Goal: Check status: Check status

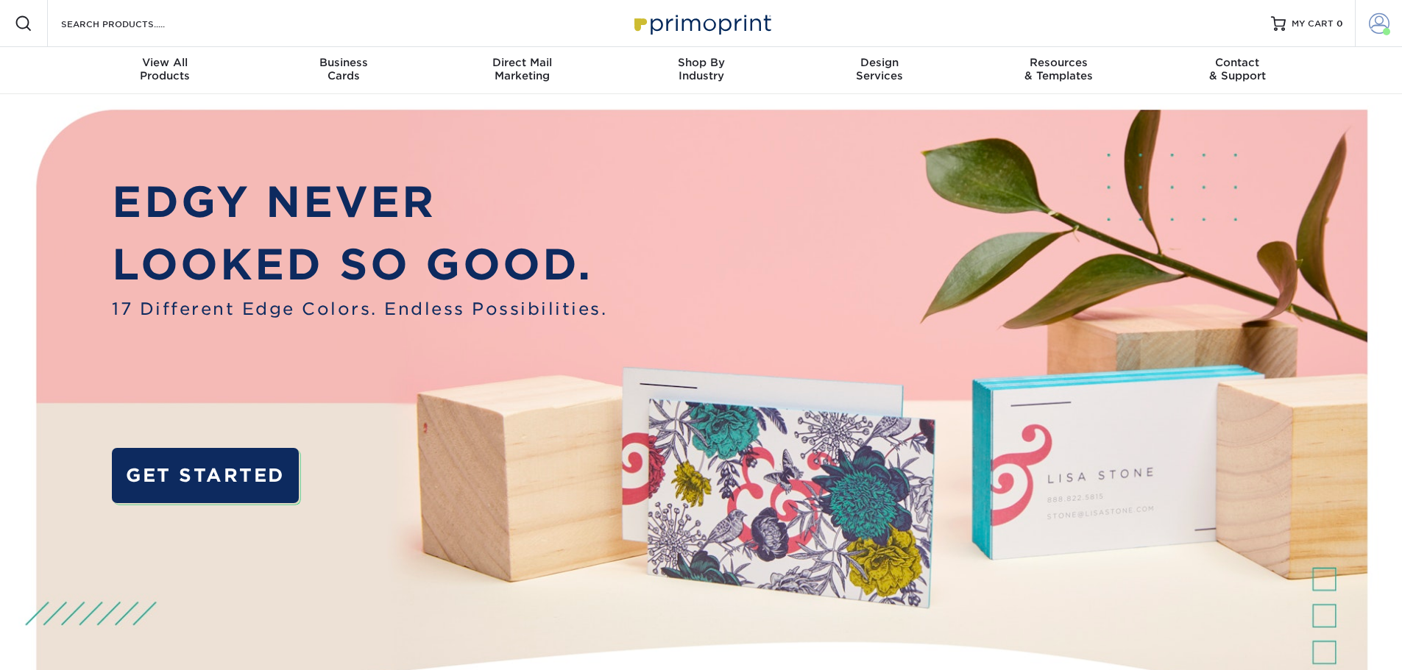
click at [1370, 21] on span at bounding box center [1379, 23] width 21 height 21
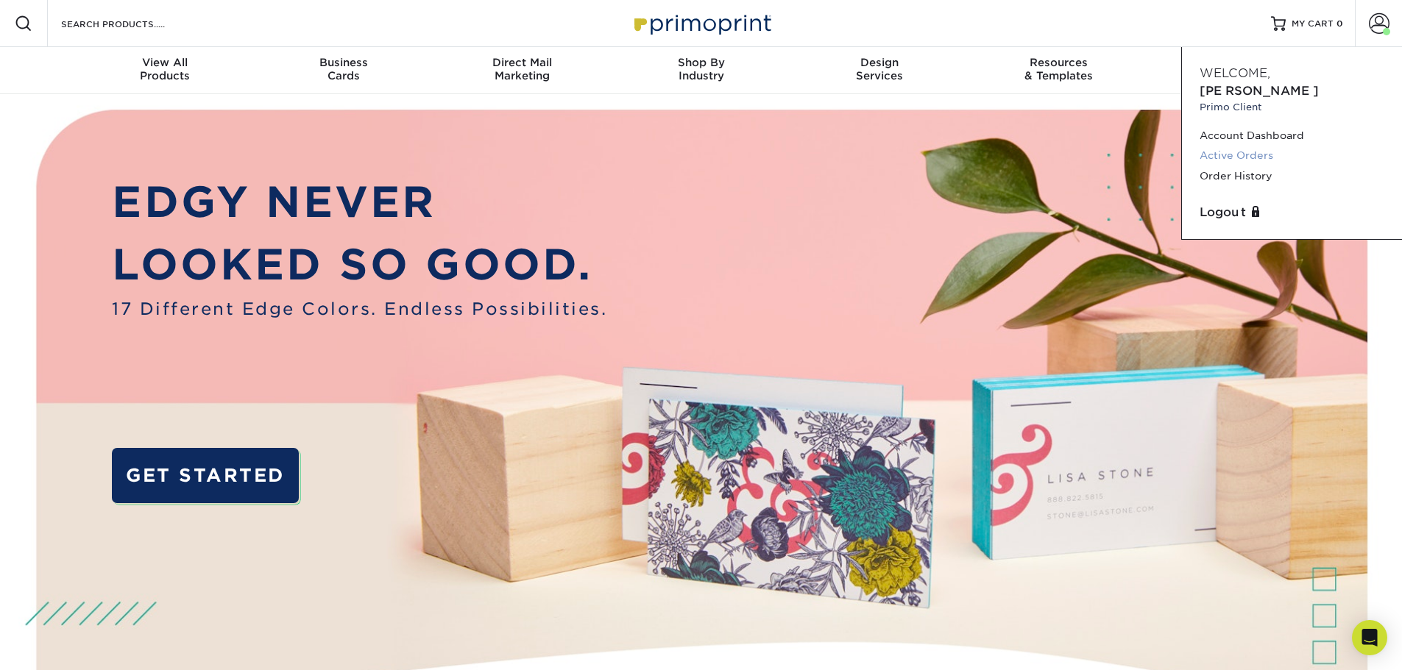
click at [1268, 146] on link "Active Orders" at bounding box center [1292, 156] width 185 height 20
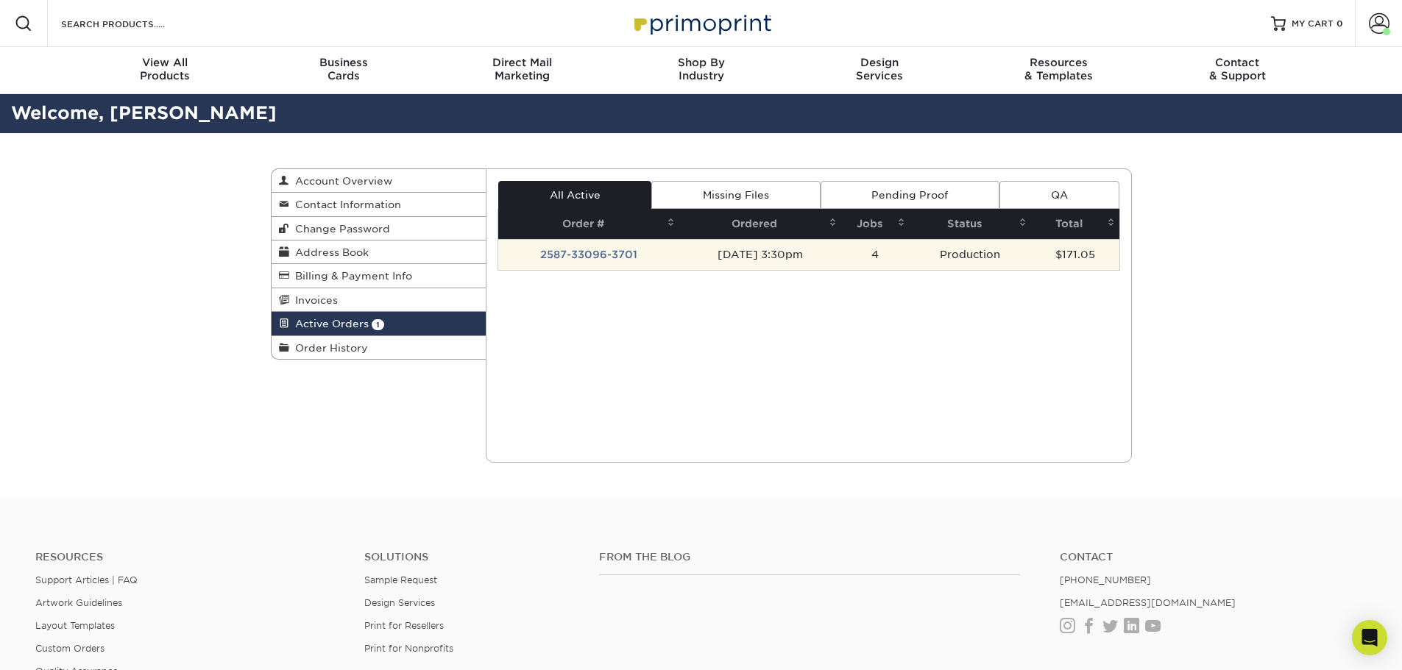
click at [599, 262] on td "2587-33096-3701" at bounding box center [588, 254] width 181 height 31
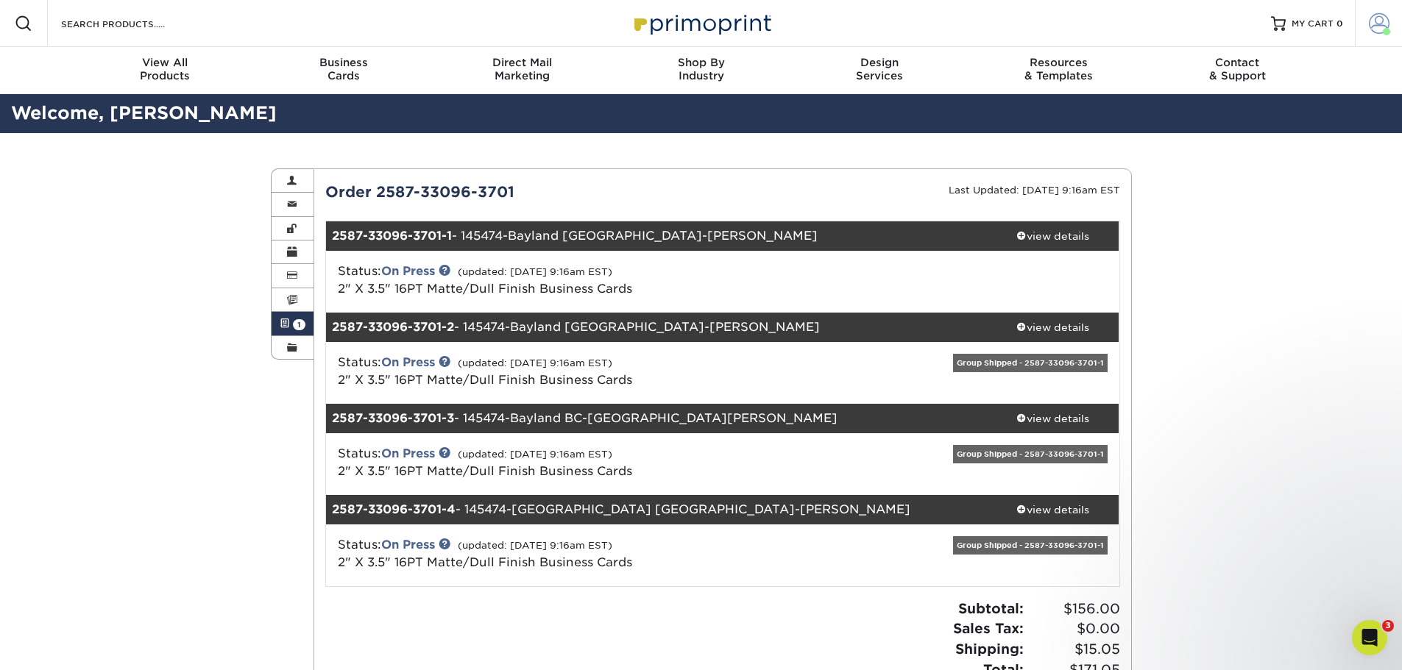
click at [1382, 30] on span at bounding box center [1379, 23] width 21 height 21
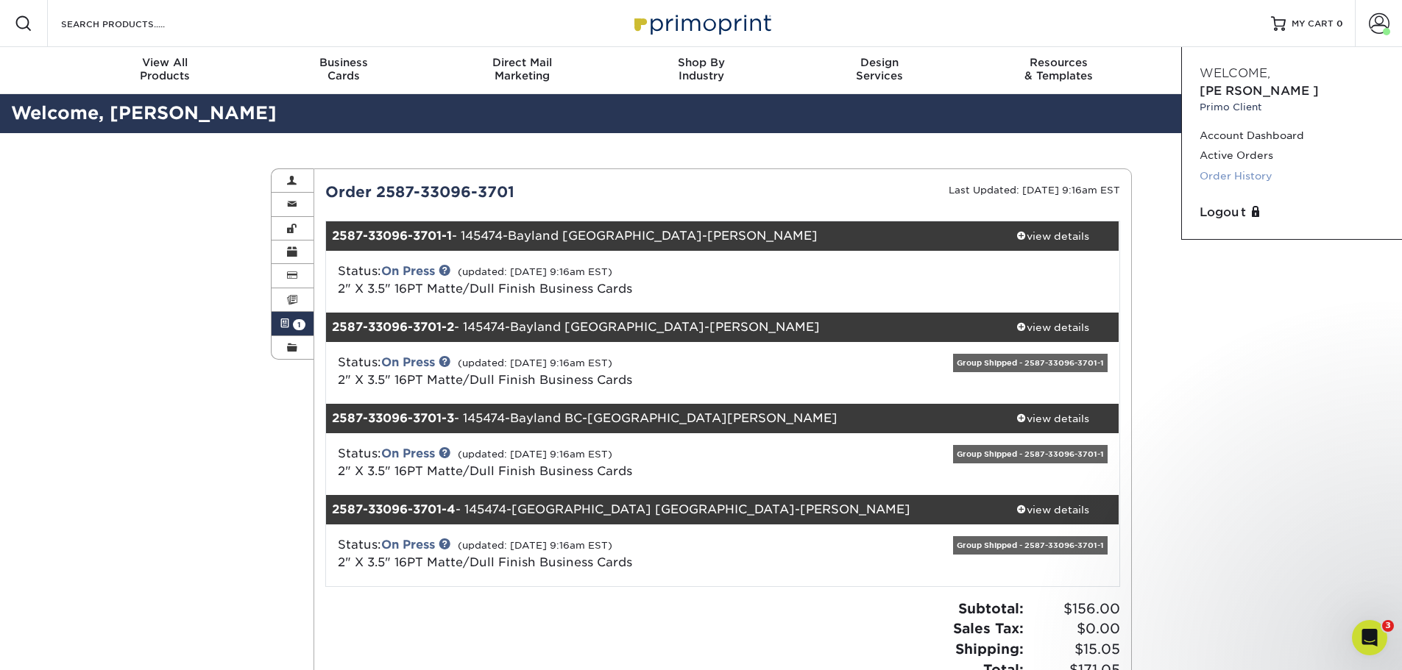
click at [1263, 166] on link "Order History" at bounding box center [1292, 176] width 185 height 20
